Goal: Complete application form: Complete application form

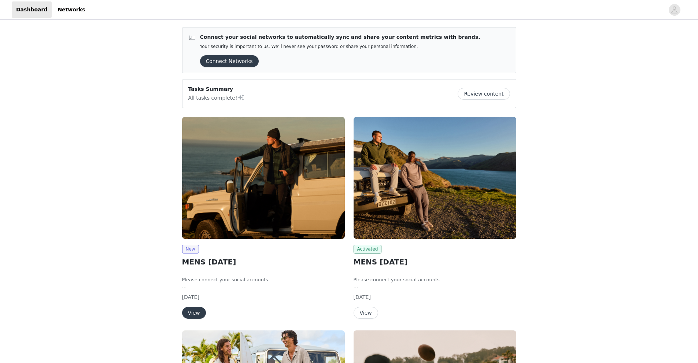
click at [194, 313] on button "View" at bounding box center [194, 313] width 24 height 12
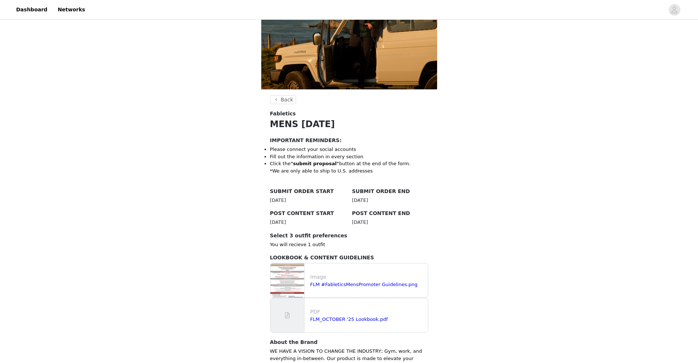
scroll to position [156, 0]
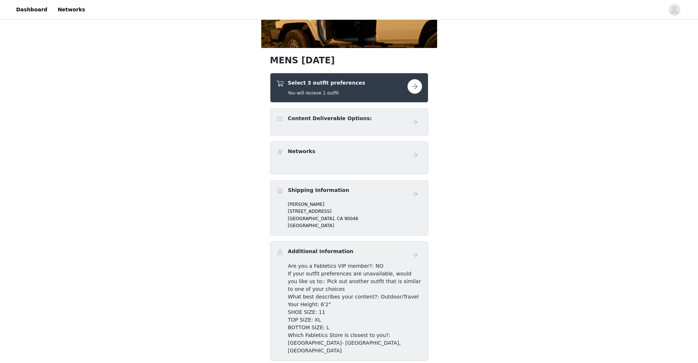
scroll to position [92, 0]
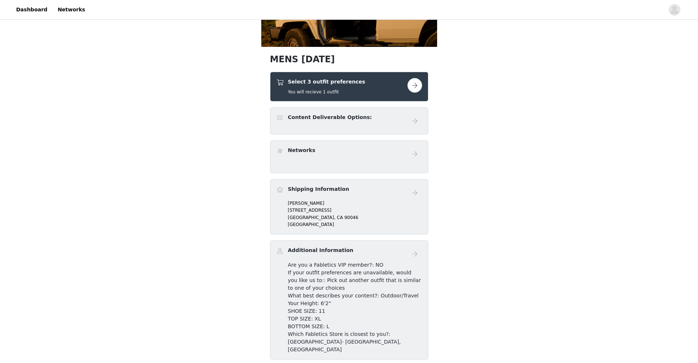
click at [419, 90] on button "button" at bounding box center [414, 85] width 15 height 15
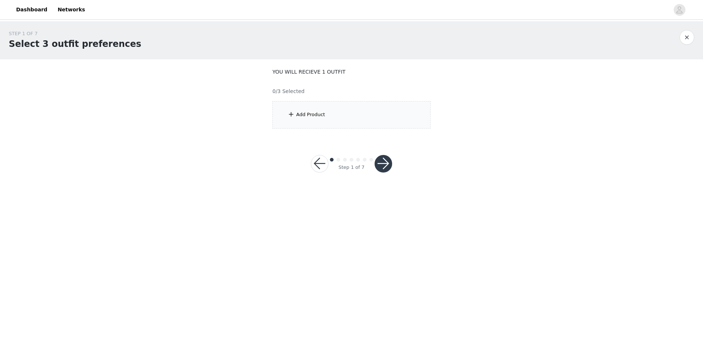
click at [342, 118] on div "Add Product" at bounding box center [351, 114] width 158 height 27
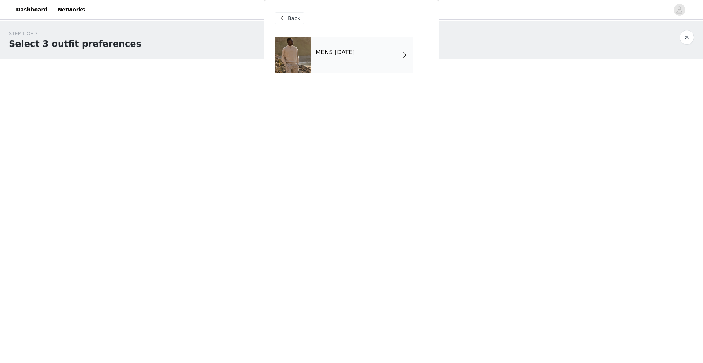
click at [350, 67] on div "MENS [DATE]" at bounding box center [362, 55] width 102 height 37
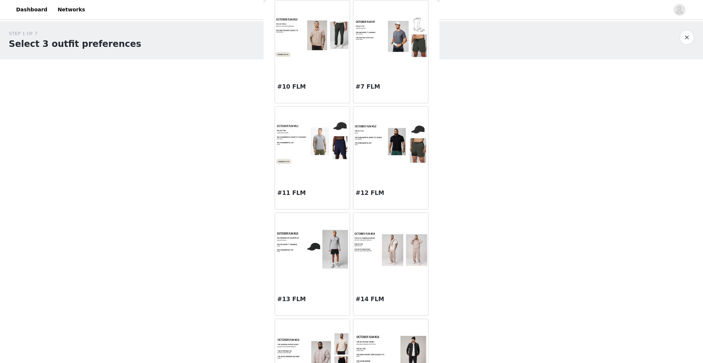
scroll to position [464, 0]
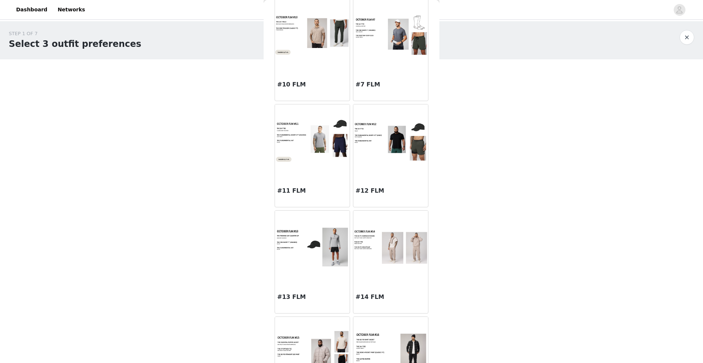
click at [383, 243] on img at bounding box center [390, 246] width 75 height 37
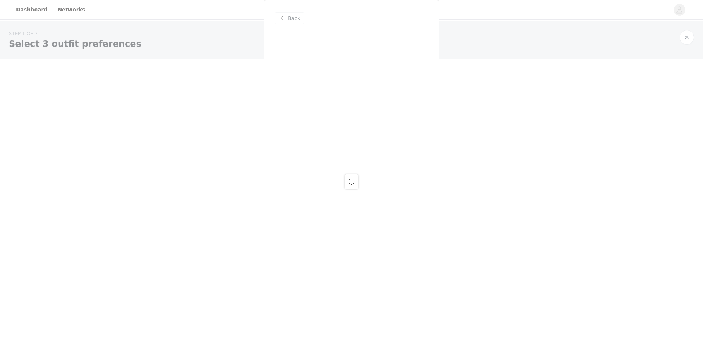
scroll to position [0, 0]
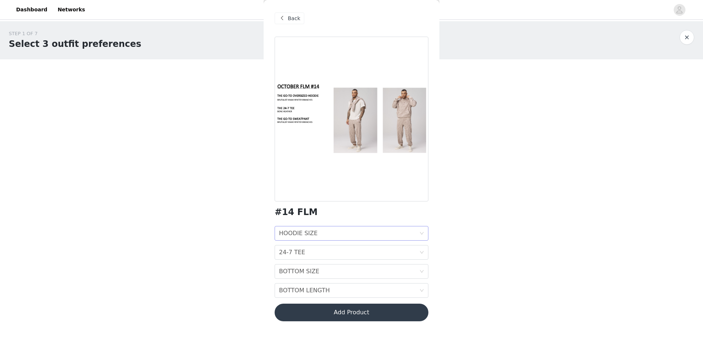
click at [336, 234] on div "HOODIE SIZE HOODIE SIZE" at bounding box center [349, 233] width 140 height 14
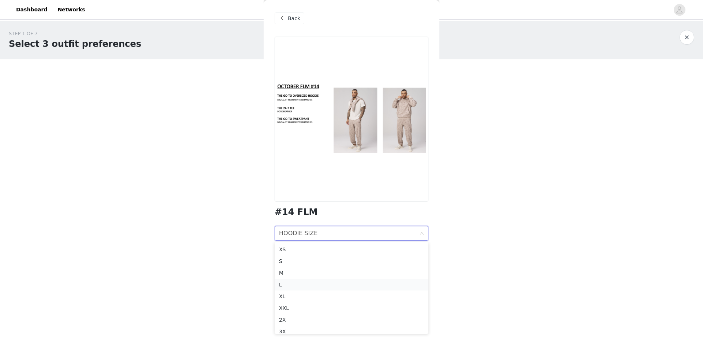
click at [313, 285] on div "L" at bounding box center [351, 284] width 145 height 8
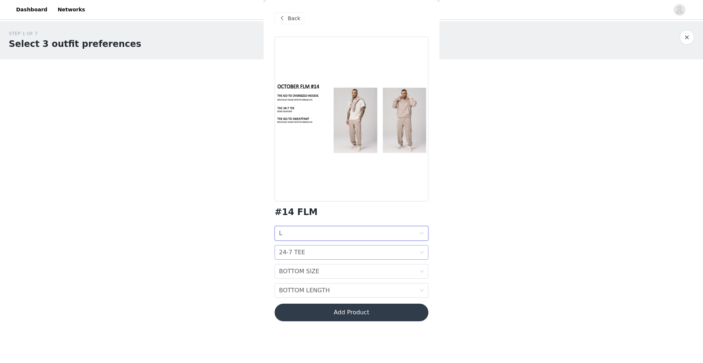
click at [320, 253] on div "24-7 TEE 24-7 TEE" at bounding box center [349, 252] width 140 height 14
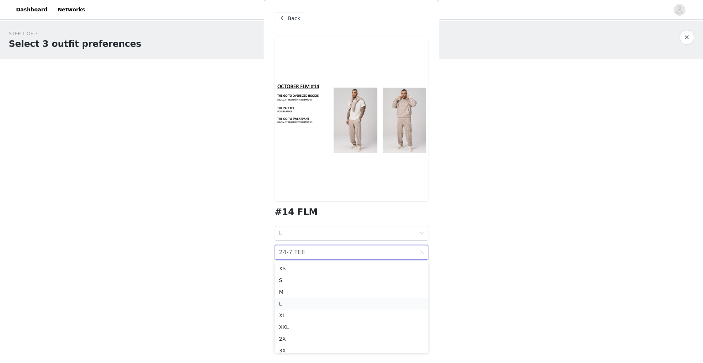
click at [312, 305] on div "L" at bounding box center [351, 304] width 145 height 8
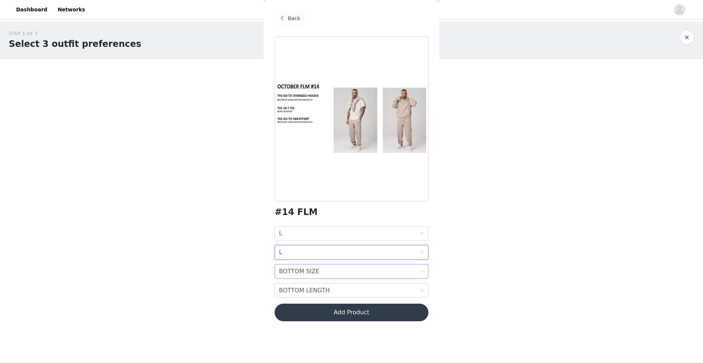
click at [307, 270] on div "BOTTOM SIZE" at bounding box center [299, 271] width 40 height 14
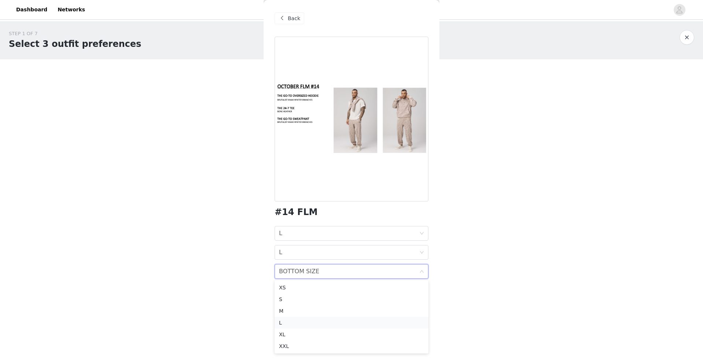
click at [295, 319] on div "L" at bounding box center [351, 323] width 145 height 8
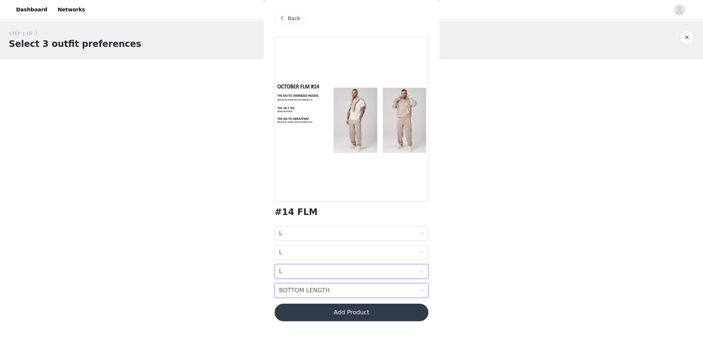
click at [304, 289] on div "BOTTOM LENGTH" at bounding box center [304, 290] width 51 height 14
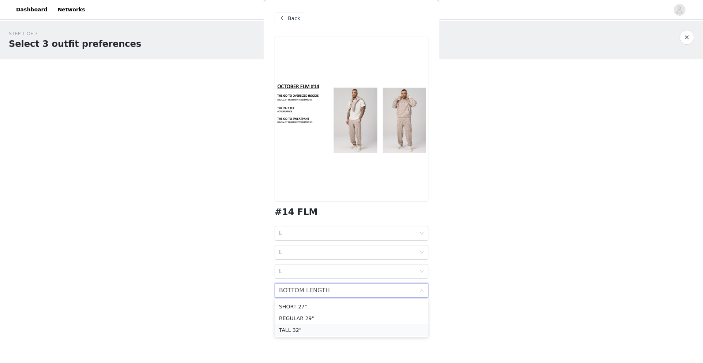
click at [303, 330] on div "TALL 32"" at bounding box center [351, 330] width 145 height 8
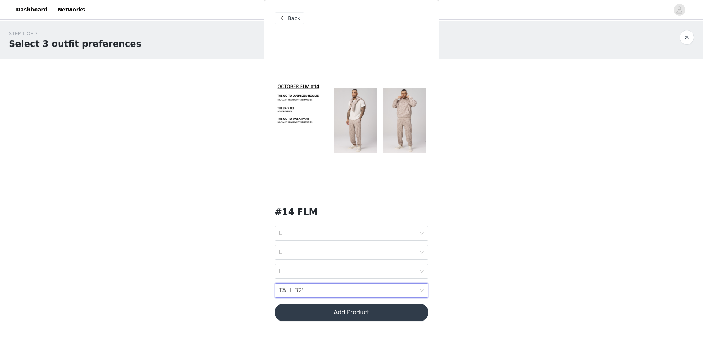
click at [357, 312] on button "Add Product" at bounding box center [352, 313] width 154 height 18
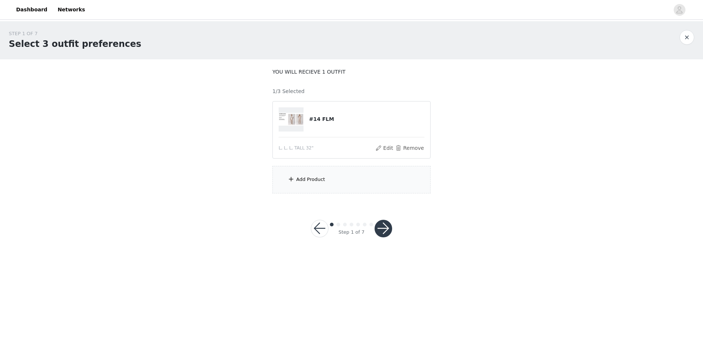
click at [320, 183] on div "Add Product" at bounding box center [310, 179] width 29 height 7
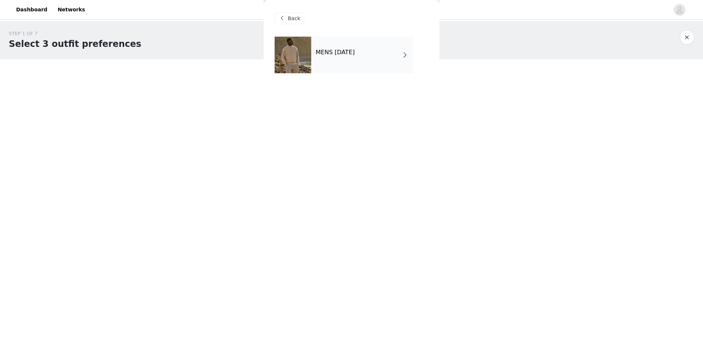
click at [365, 57] on div "MENS [DATE]" at bounding box center [362, 55] width 102 height 37
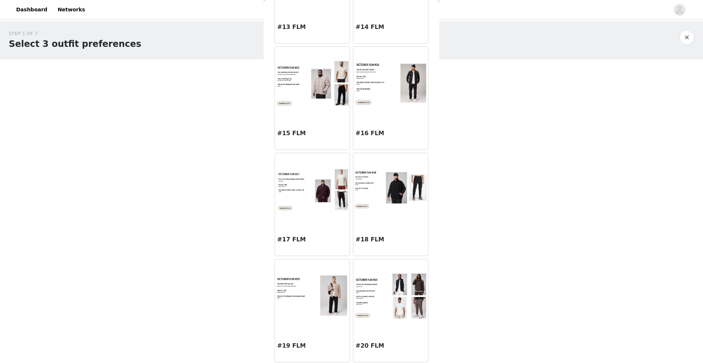
scroll to position [734, 0]
click at [394, 330] on div at bounding box center [390, 295] width 75 height 73
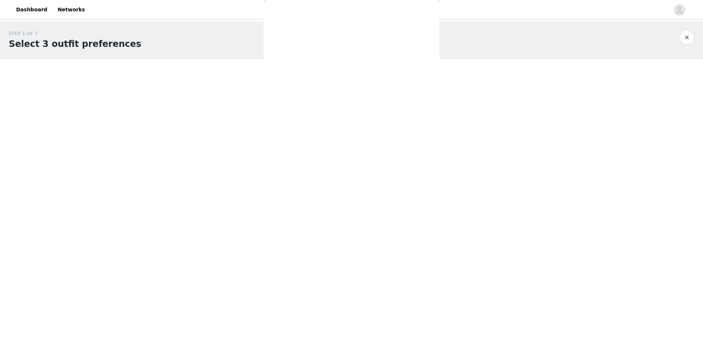
scroll to position [0, 0]
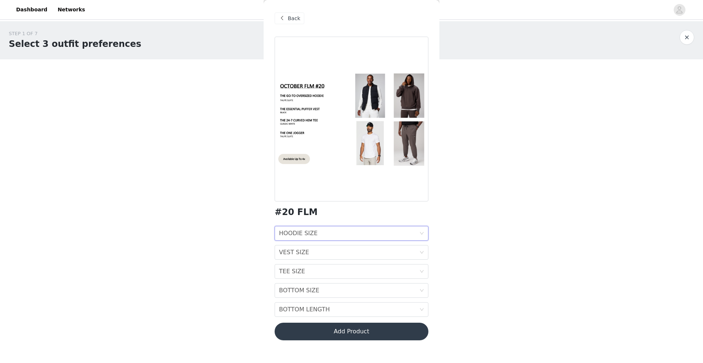
click at [331, 231] on div "HOODIE SIZE HOODIE SIZE" at bounding box center [349, 233] width 140 height 14
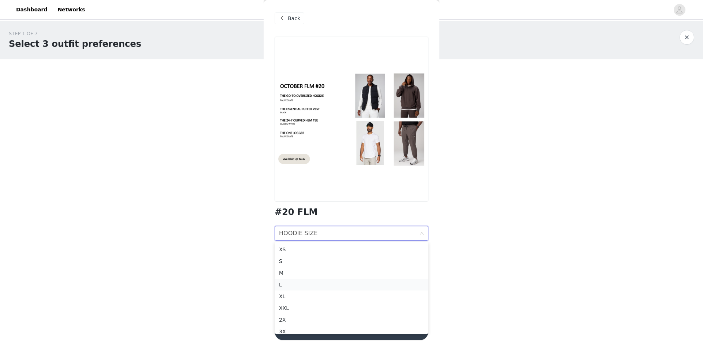
click at [311, 284] on div "L" at bounding box center [351, 284] width 145 height 8
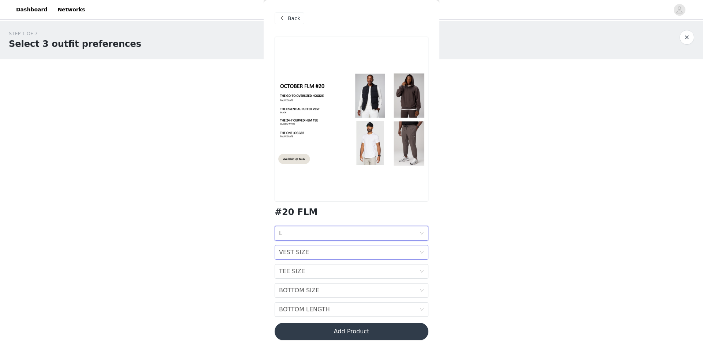
click at [303, 259] on div "VEST SIZE" at bounding box center [294, 252] width 30 height 14
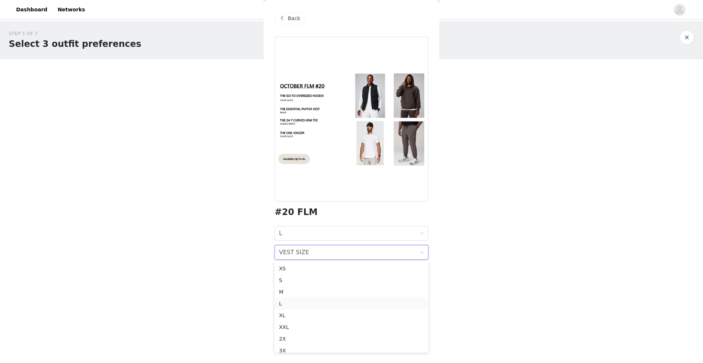
click at [298, 304] on div "L" at bounding box center [351, 304] width 145 height 8
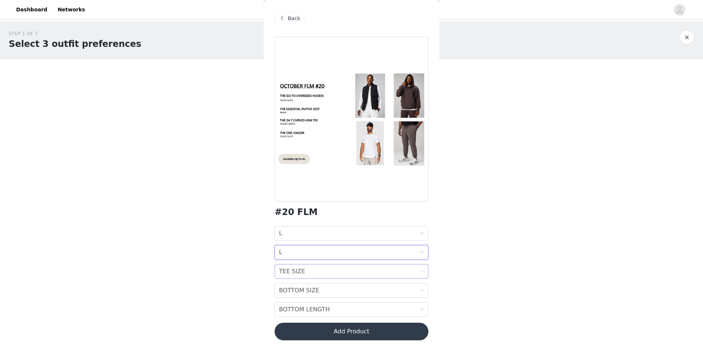
click at [295, 271] on div "TEE SIZE" at bounding box center [292, 271] width 26 height 14
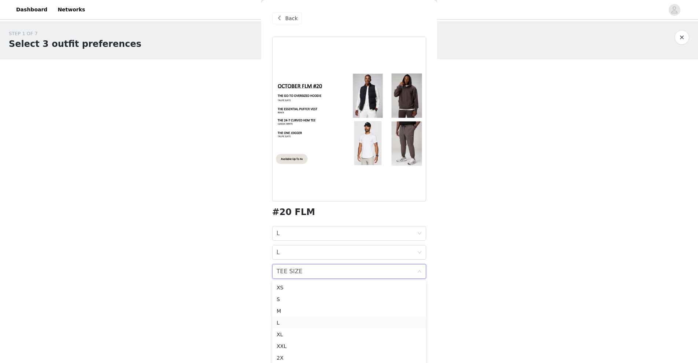
click at [288, 318] on li "L" at bounding box center [349, 323] width 154 height 12
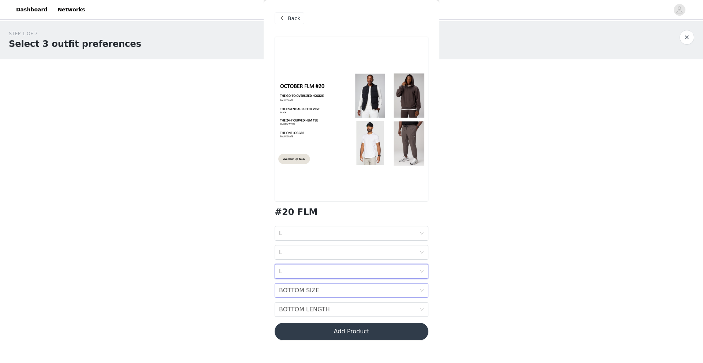
click at [286, 287] on div "BOTTOM SIZE" at bounding box center [299, 290] width 40 height 14
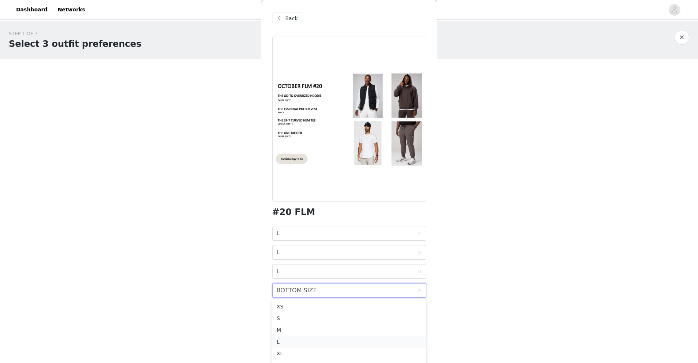
click at [283, 330] on div "L" at bounding box center [348, 342] width 145 height 8
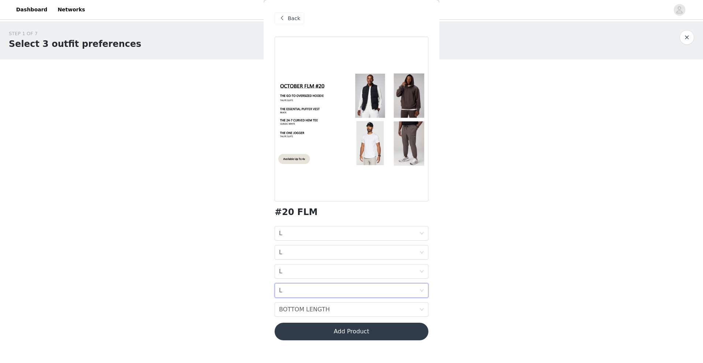
click at [288, 317] on div "#20 FLM HOODIE SIZE L VEST SIZE L TEE SIZE L BOTTOM SIZE L BOTTOM LENGTH BOTTOM…" at bounding box center [352, 193] width 154 height 312
click at [289, 314] on div "BOTTOM LENGTH" at bounding box center [304, 309] width 51 height 14
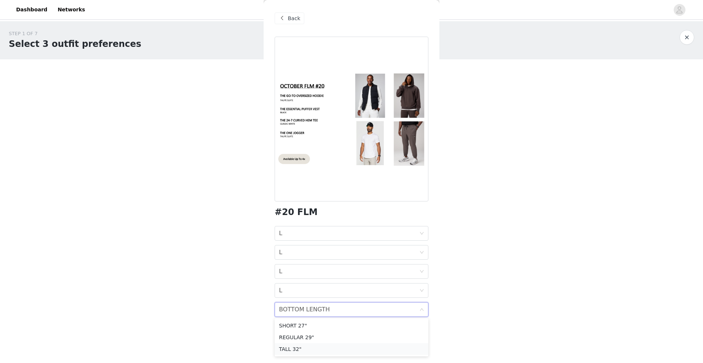
click at [292, 330] on div "TALL 32"" at bounding box center [351, 349] width 145 height 8
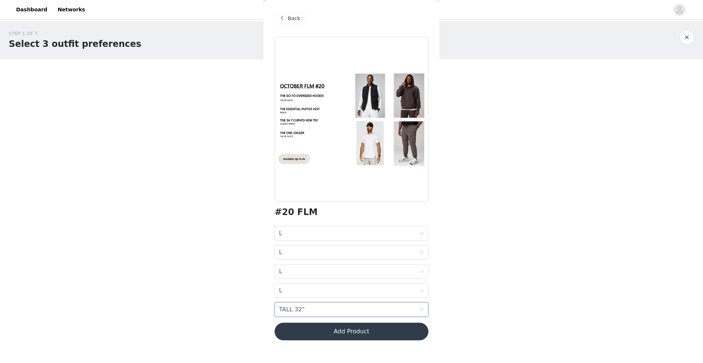
click at [317, 330] on button "Add Product" at bounding box center [352, 332] width 154 height 18
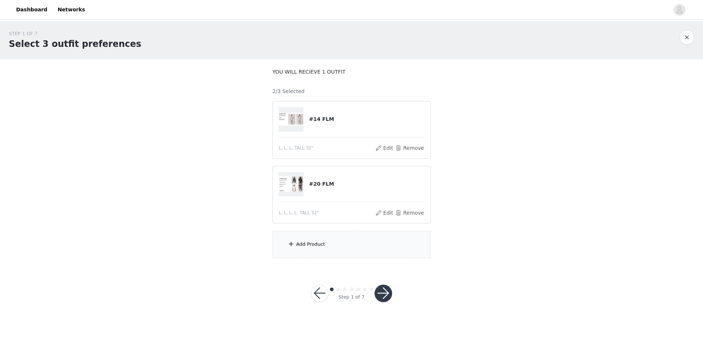
click at [341, 246] on div "Add Product" at bounding box center [351, 244] width 158 height 27
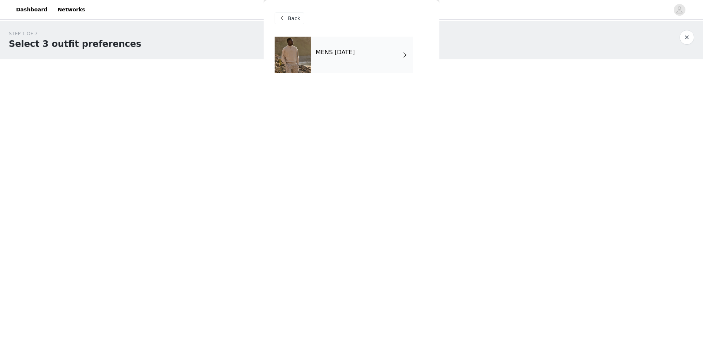
click at [332, 65] on div "MENS [DATE]" at bounding box center [362, 55] width 102 height 37
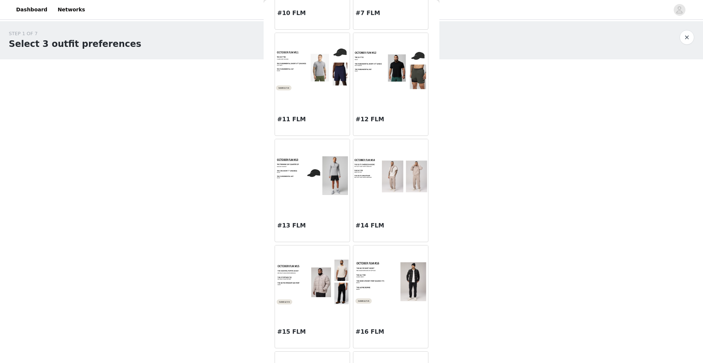
scroll to position [558, 0]
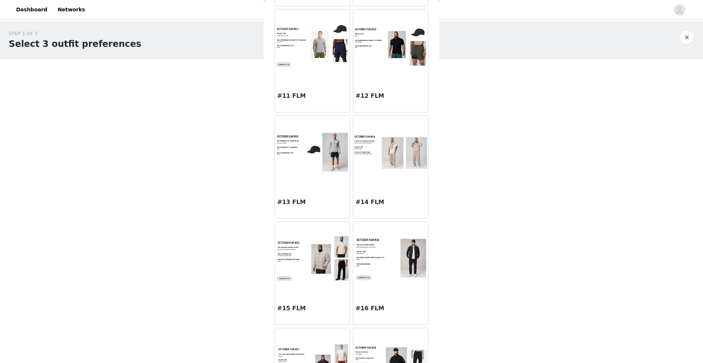
click at [299, 301] on div "#15 FLM" at bounding box center [312, 309] width 75 height 29
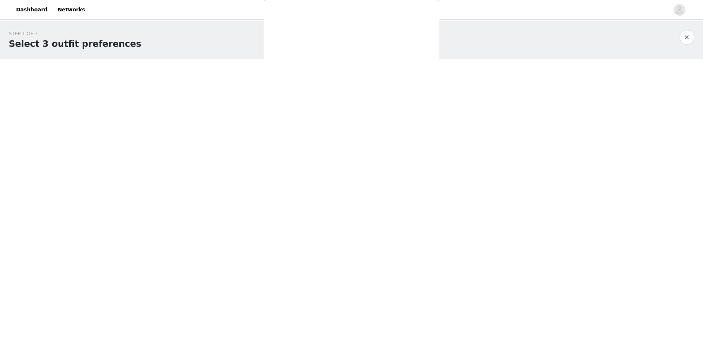
scroll to position [0, 0]
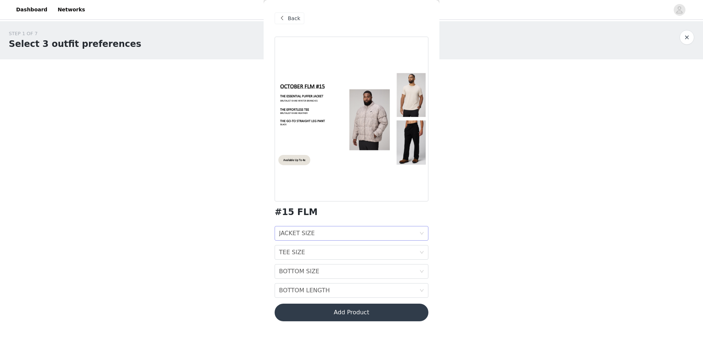
click at [332, 233] on div "JACKET SIZE JACKET SIZE" at bounding box center [349, 233] width 140 height 14
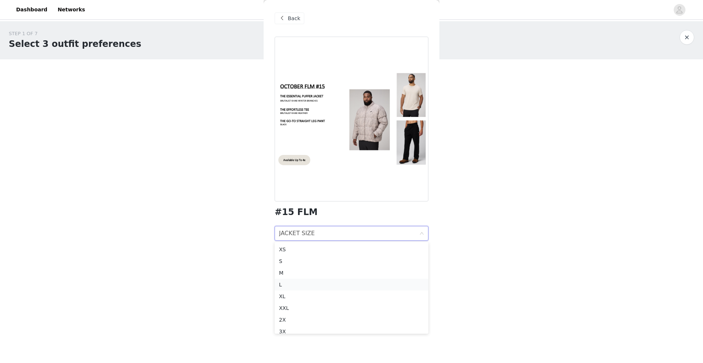
click at [300, 285] on div "L" at bounding box center [351, 284] width 145 height 8
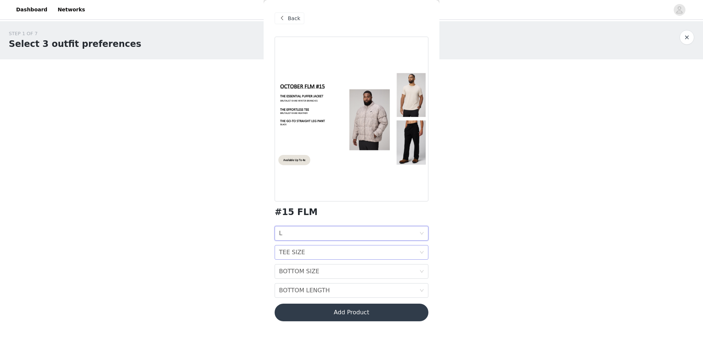
click at [315, 247] on div "TEE SIZE TEE SIZE" at bounding box center [349, 252] width 140 height 14
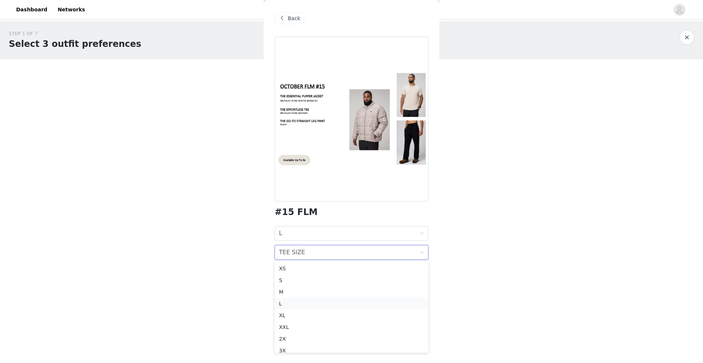
click at [300, 304] on div "L" at bounding box center [351, 304] width 145 height 8
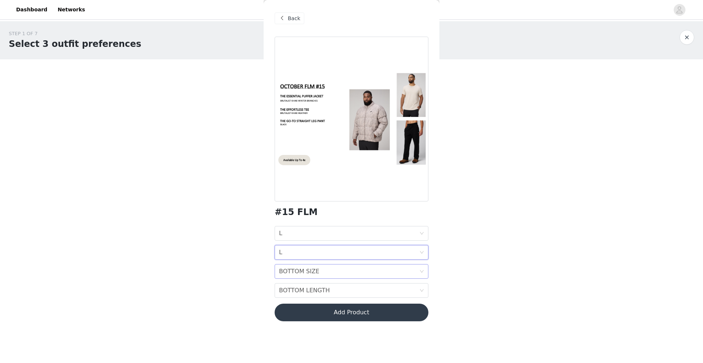
click at [299, 272] on div "BOTTOM SIZE" at bounding box center [299, 271] width 40 height 14
click at [288, 210] on div "L" at bounding box center [351, 210] width 145 height 8
click at [304, 286] on div "BOTTOM LENGTH" at bounding box center [304, 290] width 51 height 14
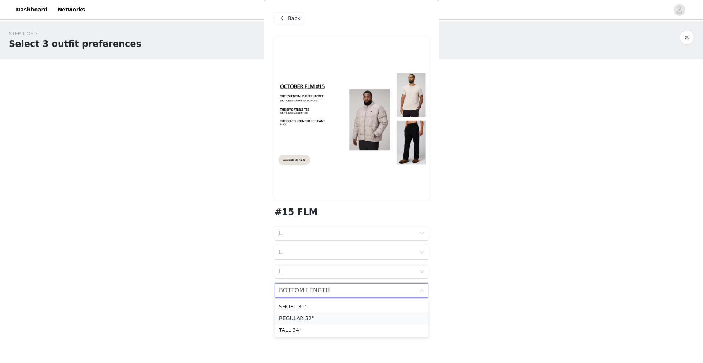
click at [290, 321] on div "REGULAR 32"" at bounding box center [351, 318] width 145 height 8
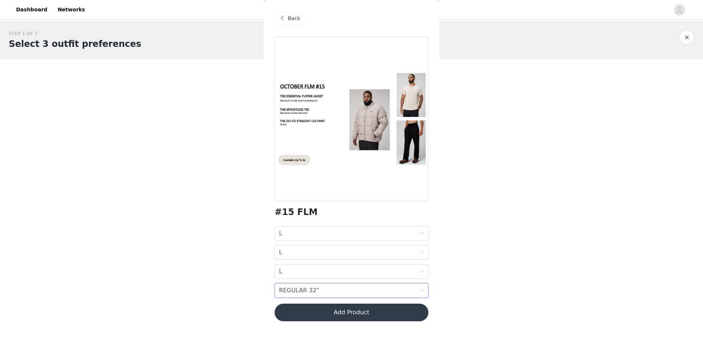
click at [295, 316] on button "Add Product" at bounding box center [352, 313] width 154 height 18
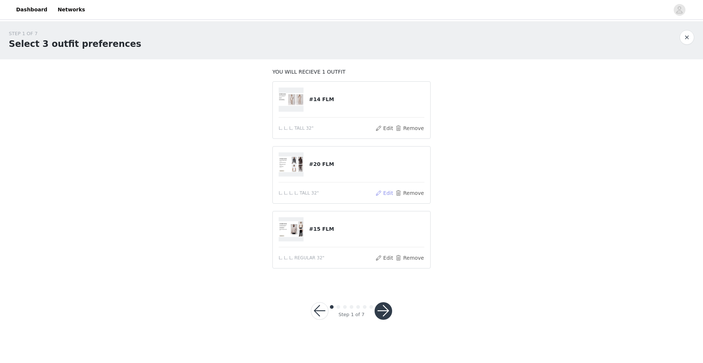
click at [384, 194] on button "Edit" at bounding box center [384, 193] width 19 height 9
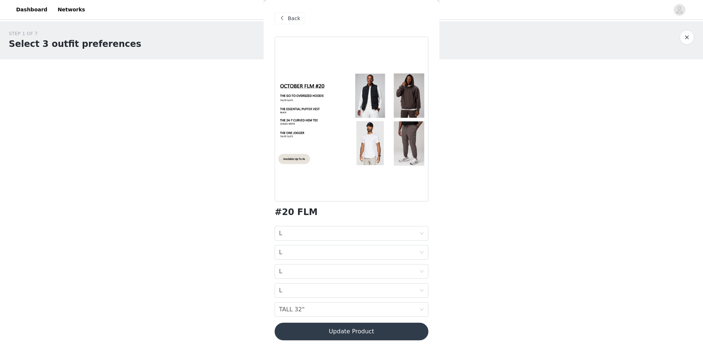
click at [354, 330] on button "Update Product" at bounding box center [352, 332] width 154 height 18
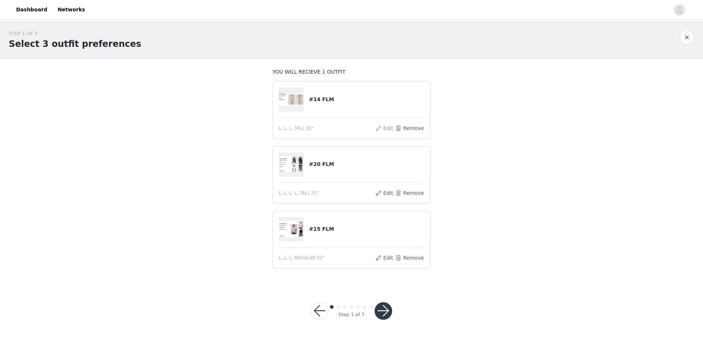
click at [385, 130] on button "Edit" at bounding box center [384, 128] width 19 height 9
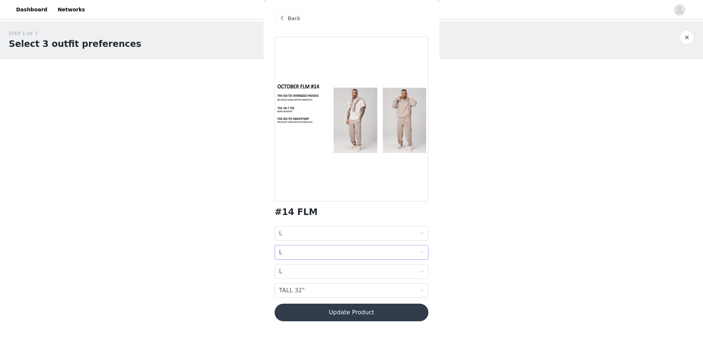
click at [301, 256] on div "24-7 TEE L" at bounding box center [349, 252] width 140 height 14
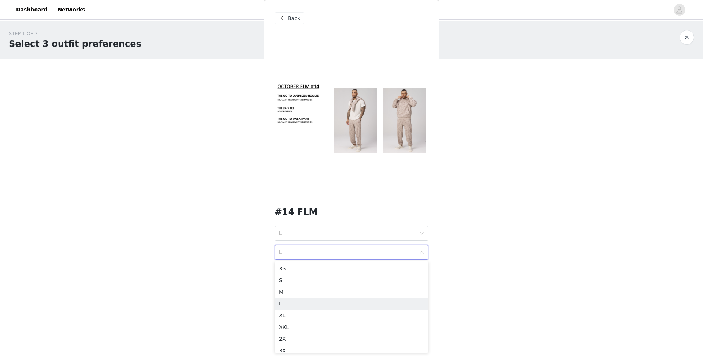
click at [491, 253] on div "STEP 1 OF 7 Select 3 outfit preferences YOU WILL RECIEVE 1 OUTFIT #14 FLM L, L,…" at bounding box center [351, 152] width 703 height 263
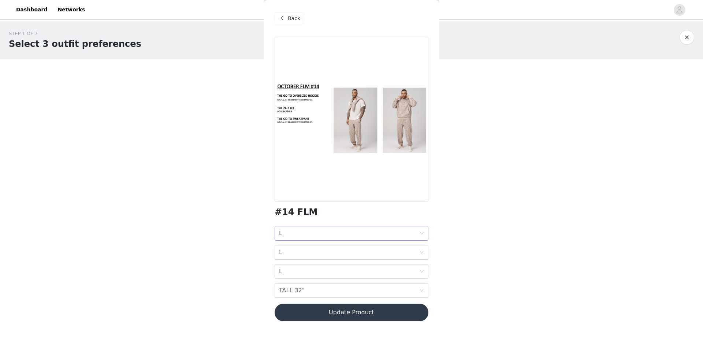
click at [414, 235] on div "HOODIE SIZE L" at bounding box center [349, 233] width 140 height 14
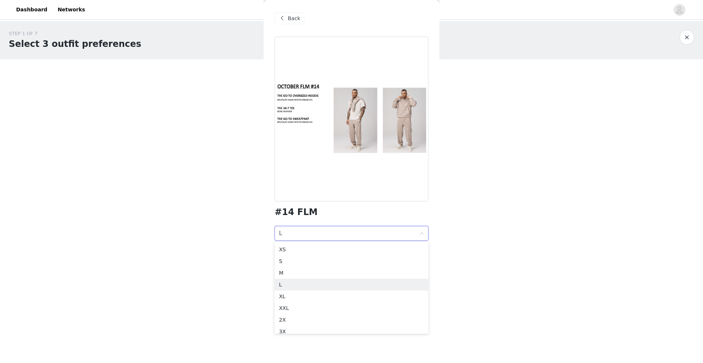
click at [495, 262] on div "STEP 1 OF 7 Select 3 outfit preferences YOU WILL RECIEVE 1 OUTFIT #14 FLM L, L,…" at bounding box center [351, 152] width 703 height 263
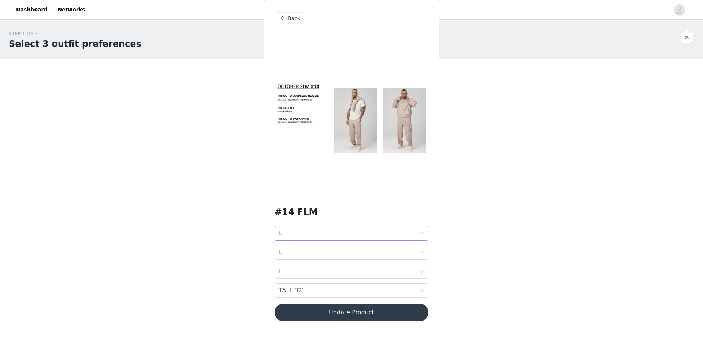
click at [373, 237] on div "HOODIE SIZE L" at bounding box center [349, 233] width 140 height 14
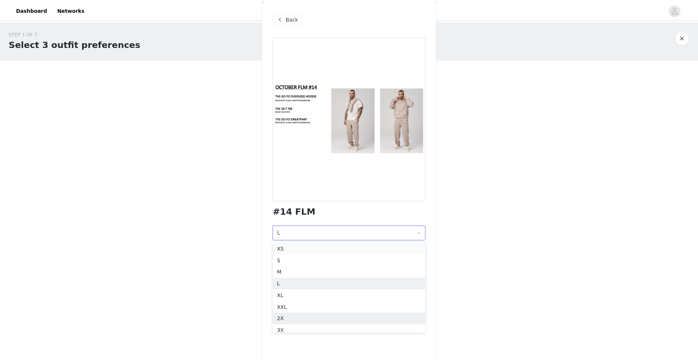
scroll to position [0, 0]
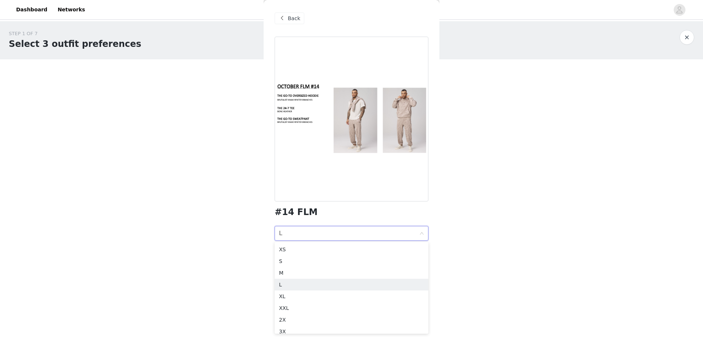
click at [342, 237] on div "HOODIE SIZE L" at bounding box center [349, 233] width 140 height 14
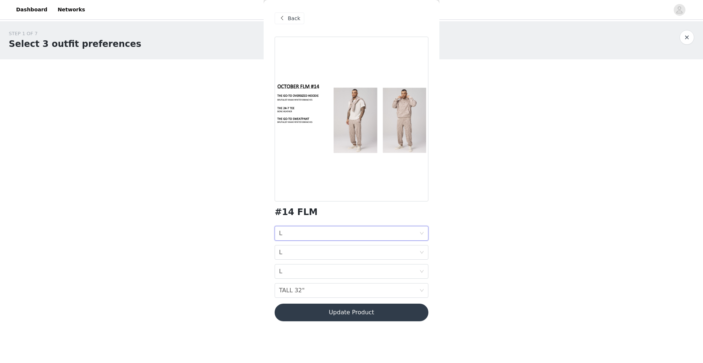
click at [342, 237] on div "HOODIE SIZE L" at bounding box center [349, 233] width 140 height 14
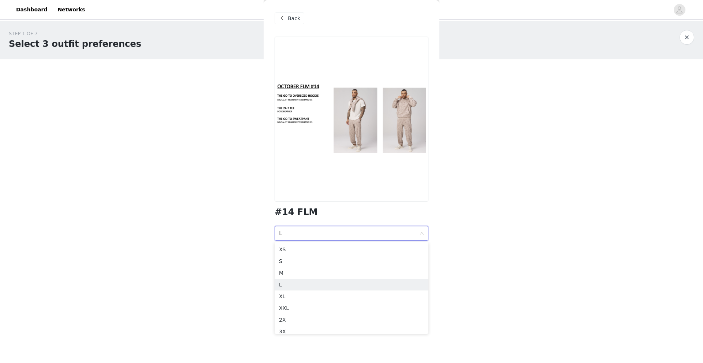
click at [342, 237] on div "HOODIE SIZE L" at bounding box center [349, 233] width 140 height 14
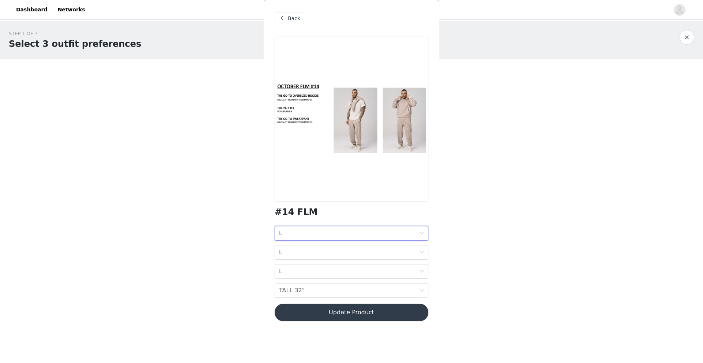
click at [481, 254] on div "STEP 1 OF 7 Select 3 outfit preferences YOU WILL RECIEVE 1 OUTFIT #14 FLM L, L,…" at bounding box center [351, 152] width 703 height 263
click at [291, 22] on span "Back" at bounding box center [294, 19] width 12 height 8
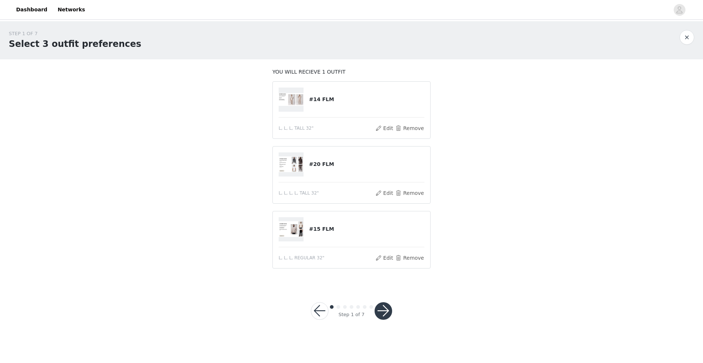
click at [386, 315] on button "button" at bounding box center [384, 311] width 18 height 18
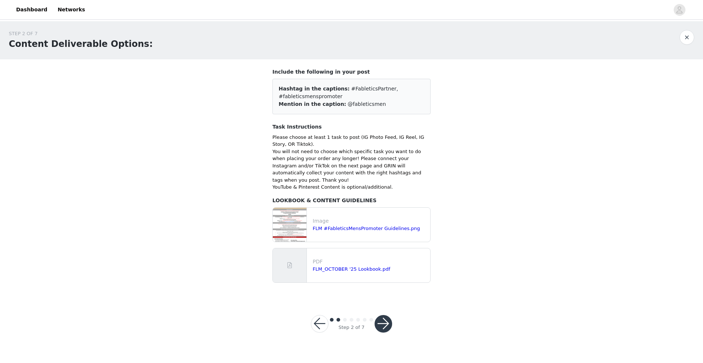
click at [390, 317] on button "button" at bounding box center [384, 324] width 18 height 18
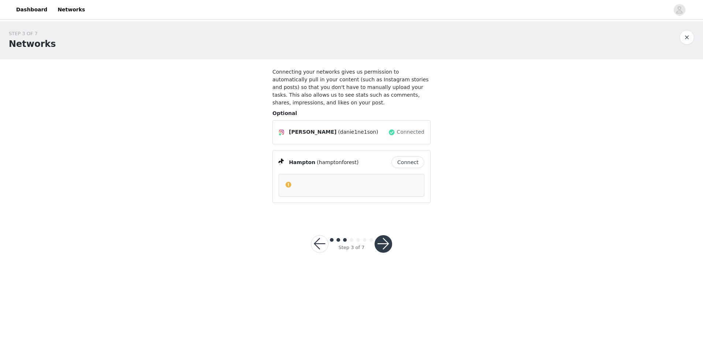
click at [388, 235] on button "button" at bounding box center [384, 244] width 18 height 18
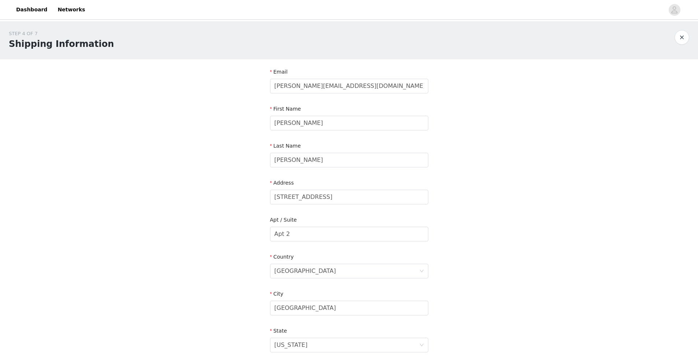
scroll to position [137, 0]
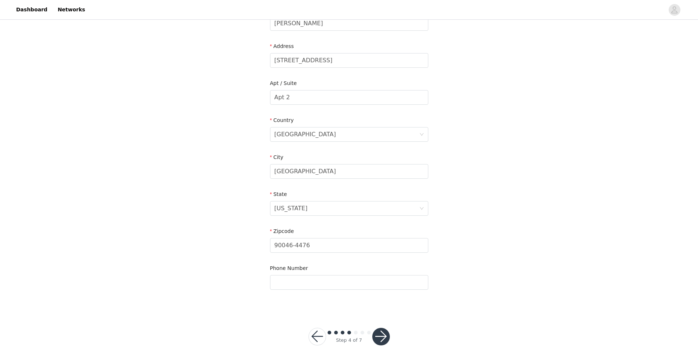
click at [382, 330] on button "button" at bounding box center [381, 337] width 18 height 18
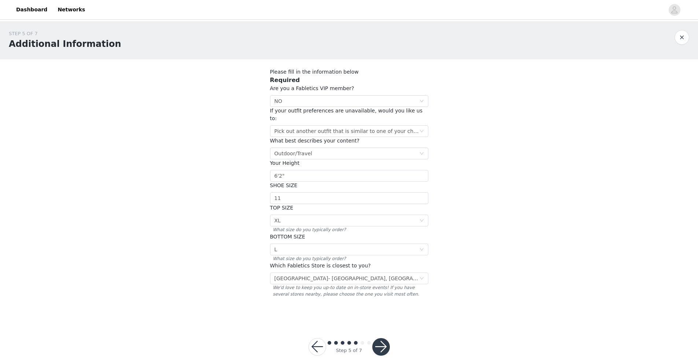
click at [383, 330] on button "button" at bounding box center [381, 347] width 18 height 18
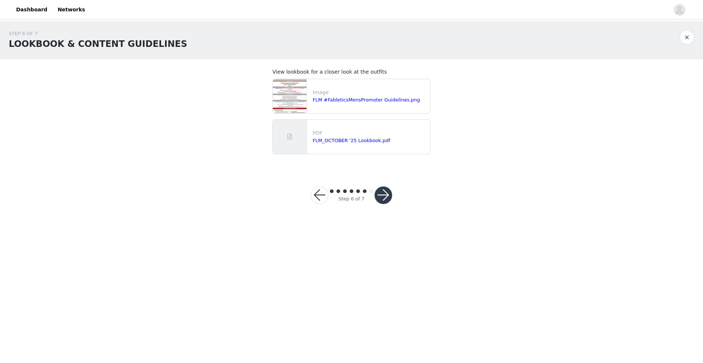
click at [391, 192] on button "button" at bounding box center [384, 195] width 18 height 18
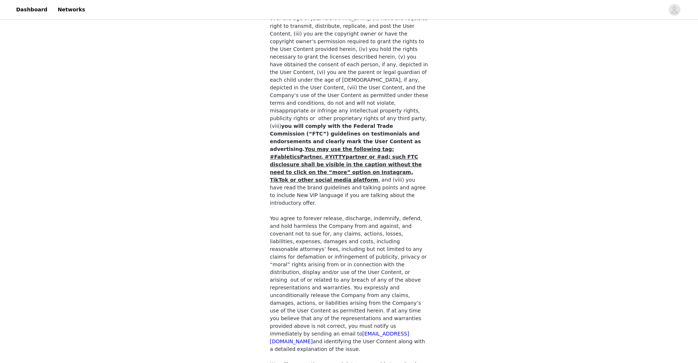
scroll to position [491, 0]
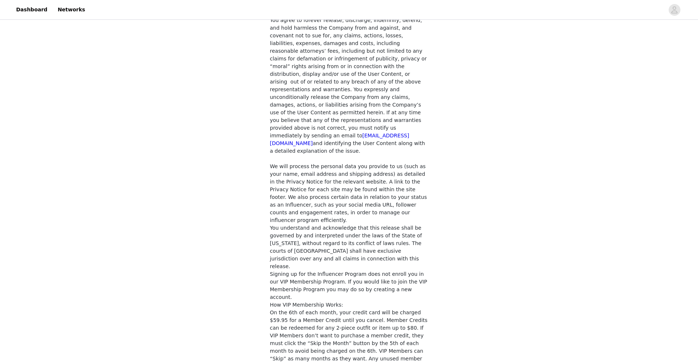
checkbox input "true"
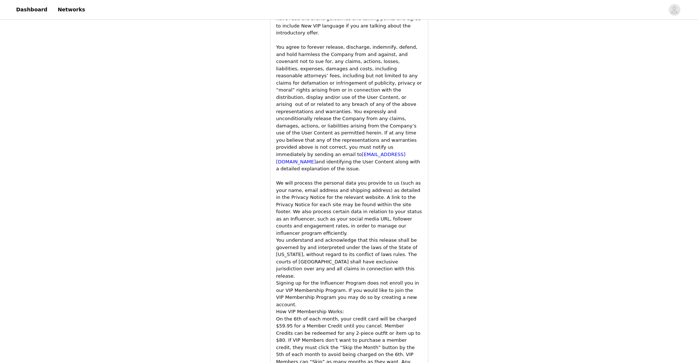
scroll to position [1009, 0]
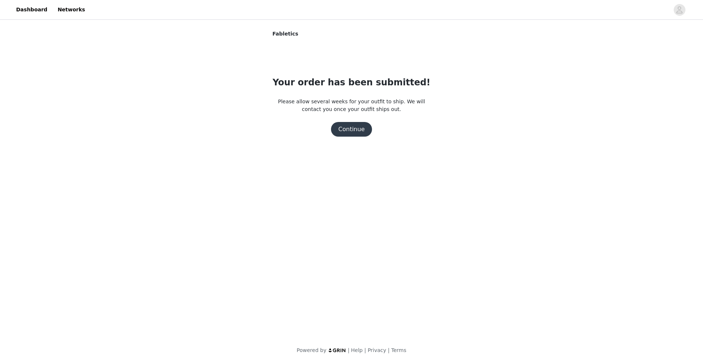
click at [349, 130] on button "Continue" at bounding box center [351, 129] width 41 height 15
